Goal: Information Seeking & Learning: Understand process/instructions

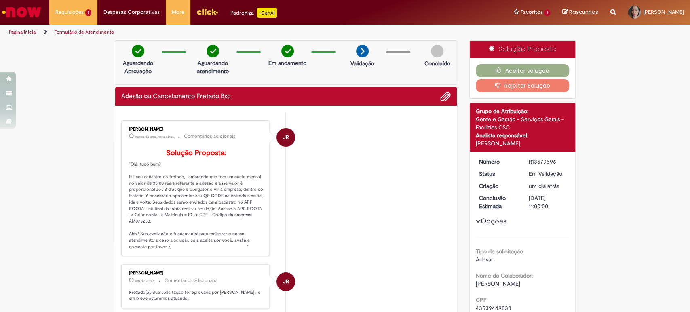
scroll to position [45, 0]
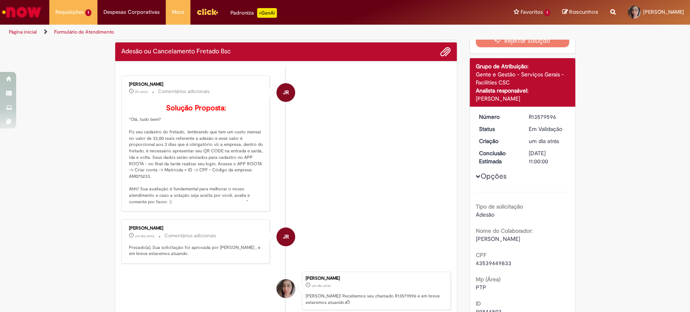
click at [157, 179] on p "Solução Proposta: "Olá, tudo bem? Fiz seu cadastro do fretado, lembrando que te…" at bounding box center [196, 154] width 135 height 101
drag, startPoint x: 158, startPoint y: 179, endPoint x: 187, endPoint y: 181, distance: 29.6
click at [187, 181] on p "Solução Proposta: "Olá, tudo bem? Fiz seu cadastro do fretado, lembrando que te…" at bounding box center [196, 154] width 135 height 101
click at [193, 184] on p "Solução Proposta: "Olá, tudo bem? Fiz seu cadastro do fretado, lembrando que te…" at bounding box center [196, 154] width 135 height 101
click at [192, 184] on p "Solução Proposta: "Olá, tudo bem? Fiz seu cadastro do fretado, lembrando que te…" at bounding box center [196, 154] width 135 height 101
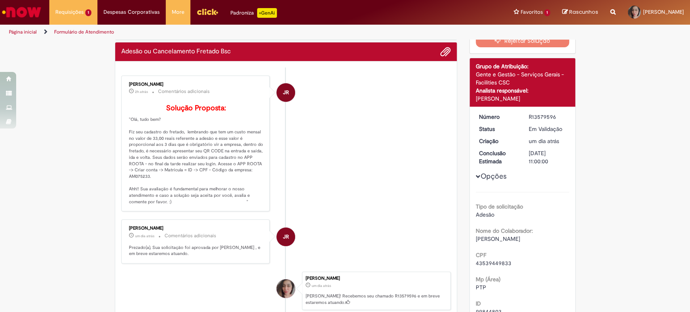
click at [208, 196] on p "Solução Proposta: "Olá, tudo bem? Fiz seu cadastro do fretado, lembrando que te…" at bounding box center [196, 154] width 135 height 101
drag, startPoint x: 126, startPoint y: 180, endPoint x: 165, endPoint y: 183, distance: 38.5
click at [163, 180] on p "Solução Proposta: "Olá, tudo bem? Fiz seu cadastro do fretado, lembrando que te…" at bounding box center [196, 154] width 135 height 101
click at [175, 182] on p "Solução Proposta: "Olá, tudo bem? Fiz seu cadastro do fretado, lembrando que te…" at bounding box center [196, 154] width 135 height 101
drag, startPoint x: 160, startPoint y: 184, endPoint x: 221, endPoint y: 180, distance: 61.2
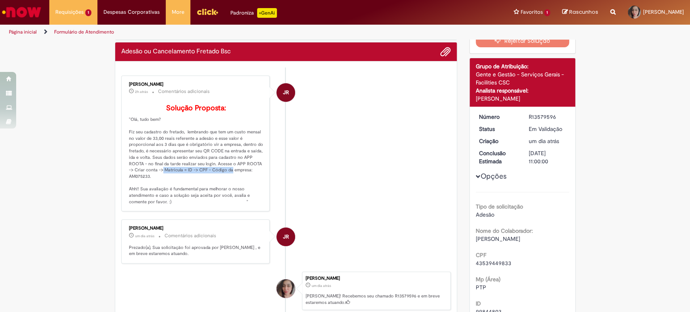
click at [221, 180] on p "Solução Proposta: "Olá, tudo bem? Fiz seu cadastro do fretado, lembrando que te…" at bounding box center [196, 154] width 135 height 101
click at [236, 193] on p "Solução Proposta: "Olá, tudo bem? Fiz seu cadastro do fretado, lembrando que te…" at bounding box center [196, 154] width 135 height 101
drag, startPoint x: 195, startPoint y: 177, endPoint x: 248, endPoint y: 184, distance: 53.9
click at [248, 184] on p "Solução Proposta: "Olá, tudo bem? Fiz seu cadastro do fretado, lembrando que te…" at bounding box center [196, 154] width 135 height 101
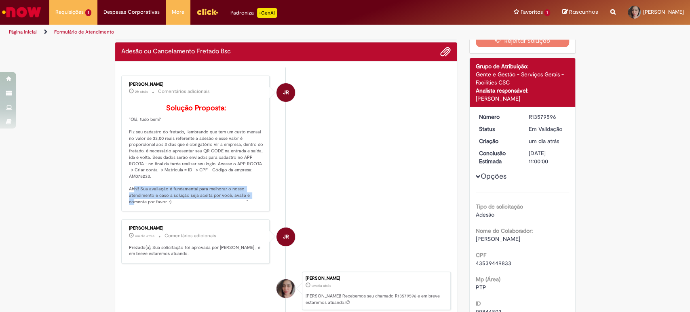
drag, startPoint x: 126, startPoint y: 200, endPoint x: 252, endPoint y: 209, distance: 126.1
click at [252, 205] on p "Solução Proposta: "Olá, tudo bem? Fiz seu cadastro do fretado, lembrando que te…" at bounding box center [196, 154] width 135 height 101
click at [358, 177] on li "JR [PERSON_NAME] 2h atrás 2 horas atrás Comentários adicionais Solução Proposta…" at bounding box center [286, 144] width 330 height 136
